Goal: Navigation & Orientation: Find specific page/section

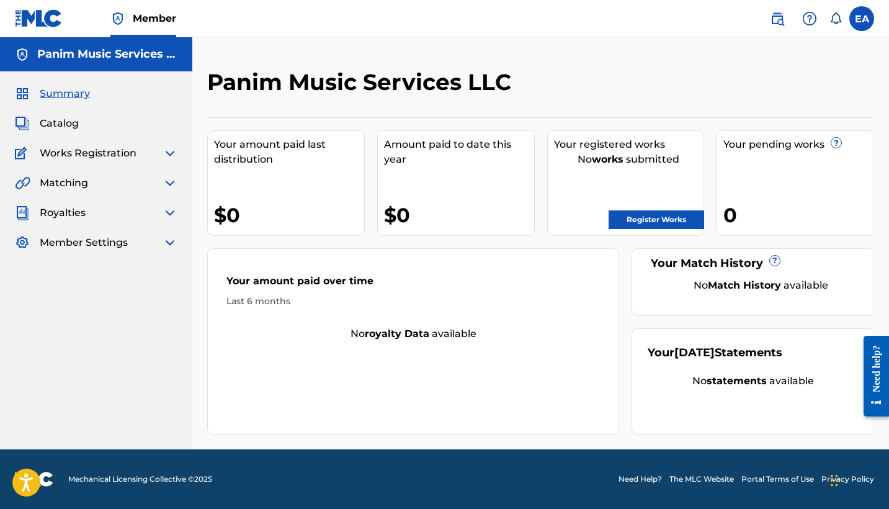
click at [120, 128] on div "Catalog" at bounding box center [96, 123] width 162 height 15
click at [57, 119] on span "Catalog" at bounding box center [59, 123] width 39 height 15
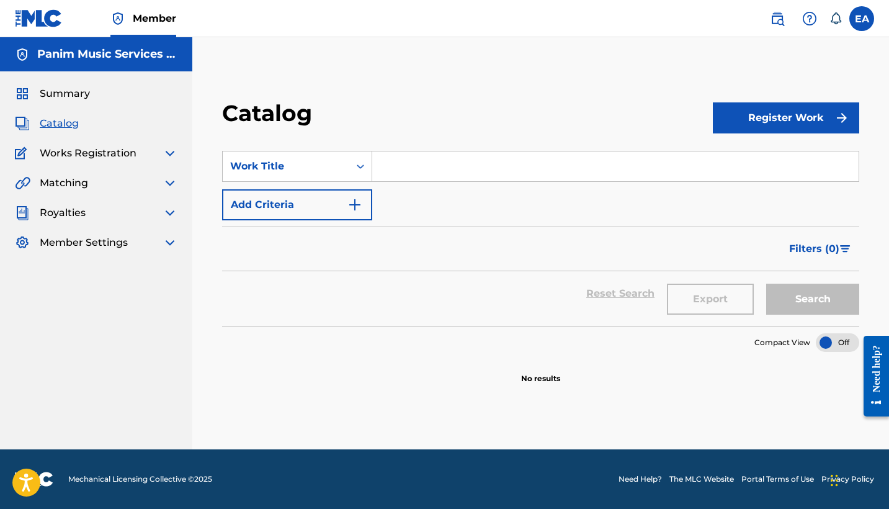
click at [125, 150] on span "Works Registration" at bounding box center [88, 153] width 97 height 15
click at [170, 151] on img at bounding box center [169, 153] width 15 height 15
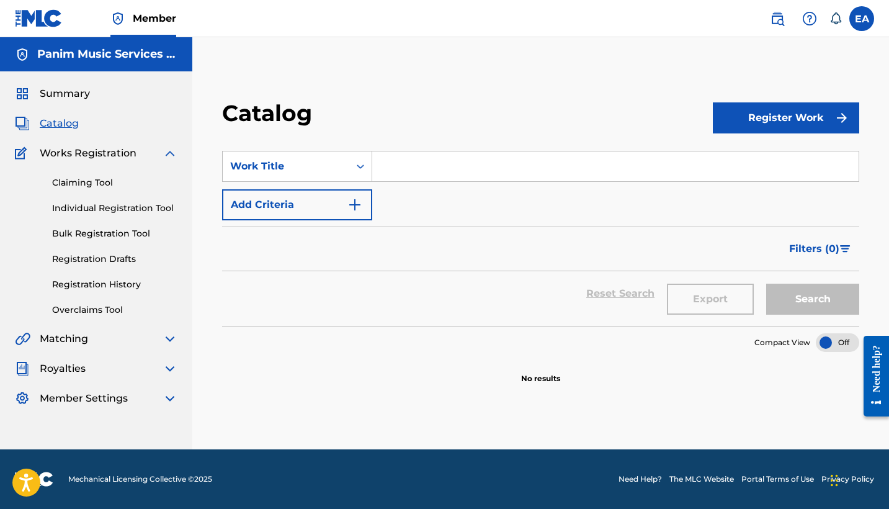
click at [170, 151] on img at bounding box center [169, 153] width 15 height 15
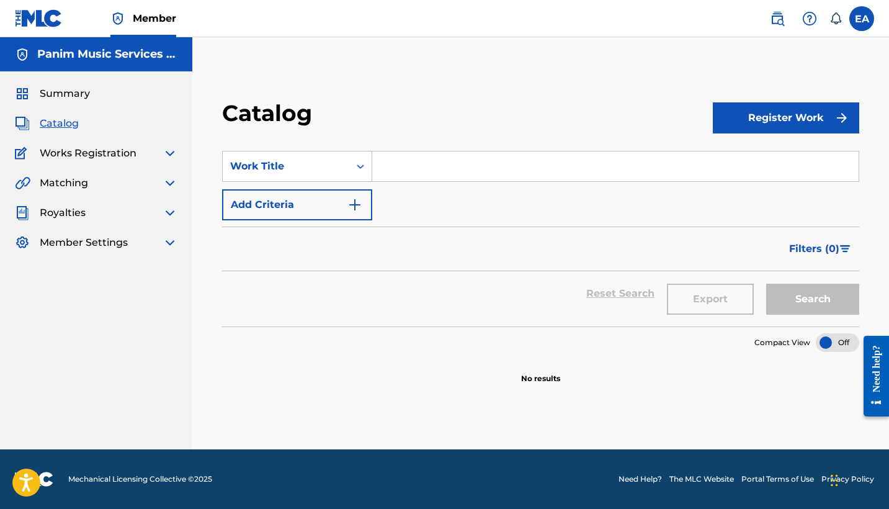
click at [171, 182] on img at bounding box center [169, 183] width 15 height 15
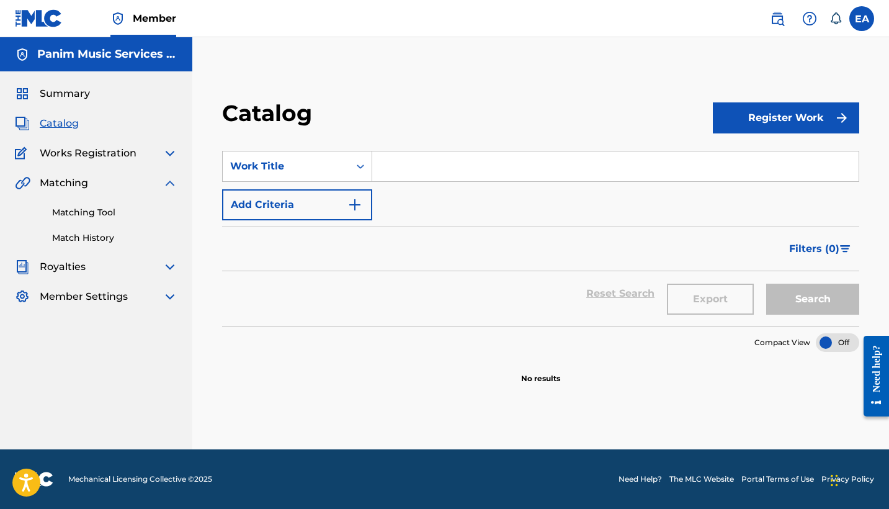
click at [171, 182] on img at bounding box center [169, 183] width 15 height 15
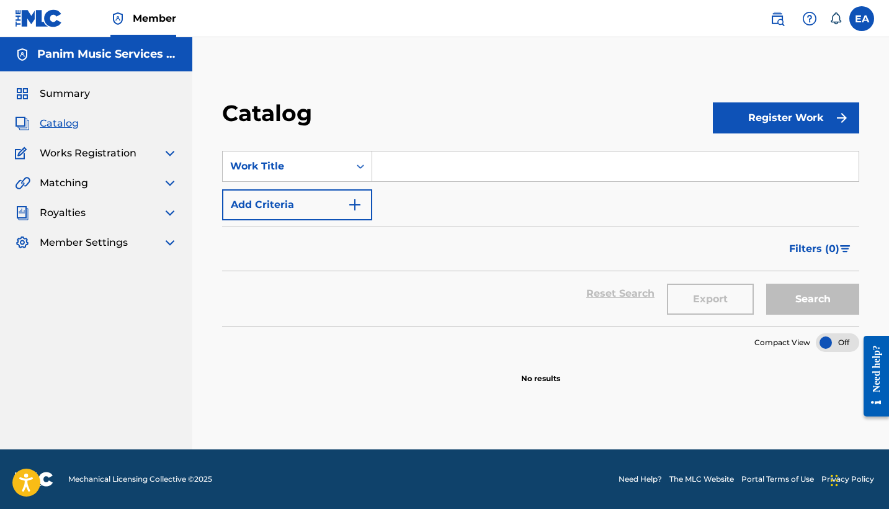
click at [167, 207] on img at bounding box center [169, 212] width 15 height 15
click at [167, 215] on img at bounding box center [169, 212] width 15 height 15
click at [169, 239] on img at bounding box center [169, 242] width 15 height 15
click at [118, 269] on link "Banking Information" at bounding box center [114, 271] width 125 height 13
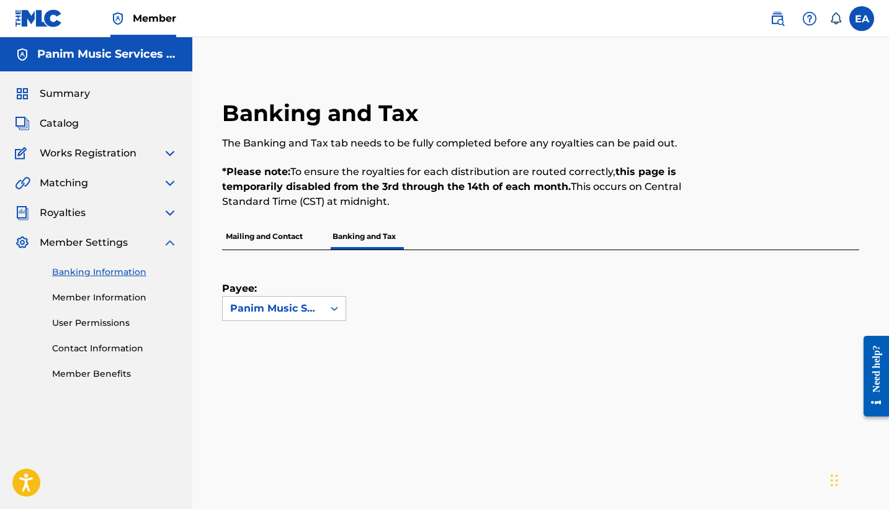
click at [90, 90] on div "Summary" at bounding box center [96, 93] width 162 height 15
click at [62, 97] on span "Summary" at bounding box center [65, 93] width 50 height 15
